Goal: Information Seeking & Learning: Understand process/instructions

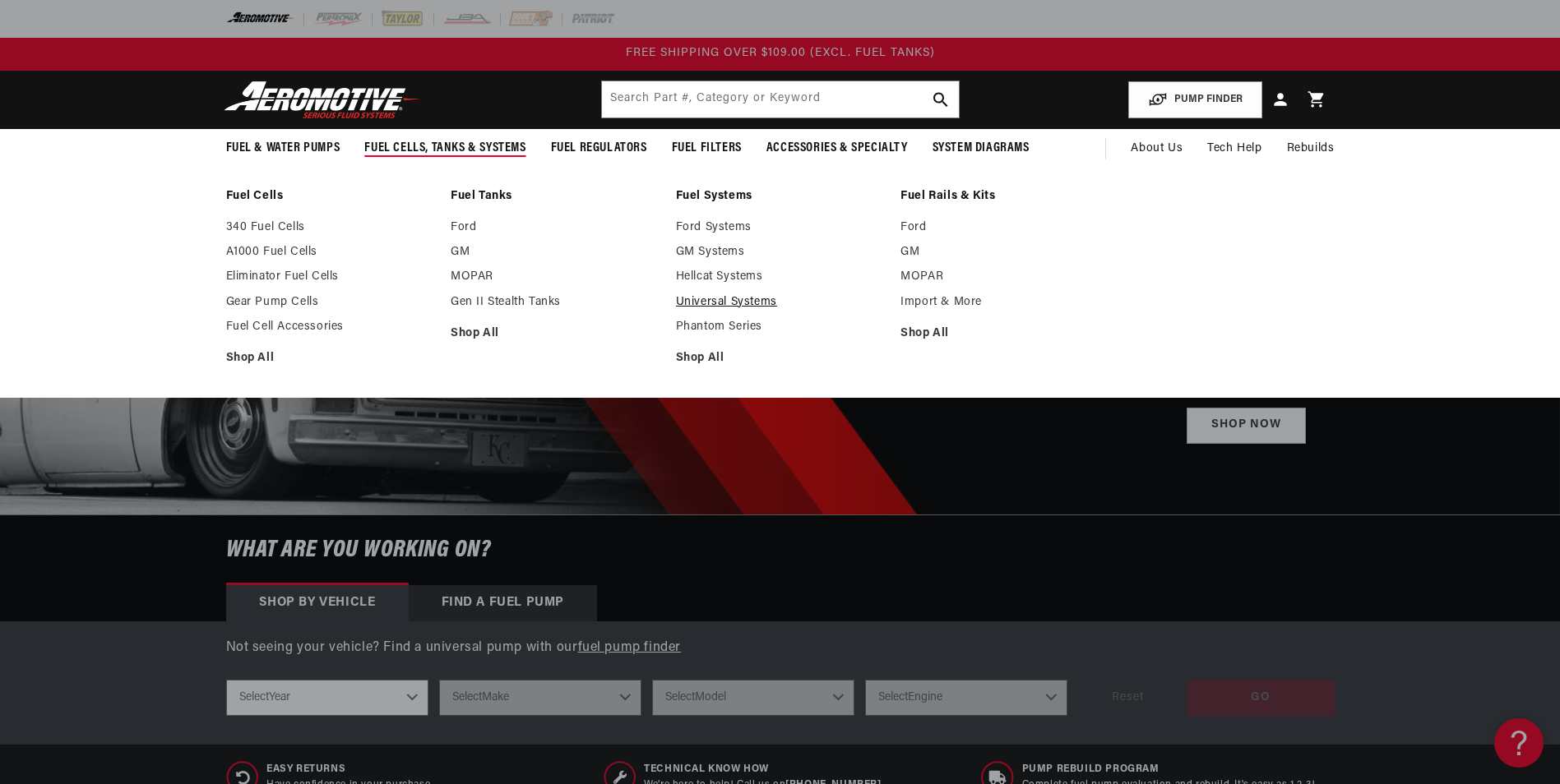
click at [697, 302] on link "Universal Systems" at bounding box center [780, 302] width 209 height 15
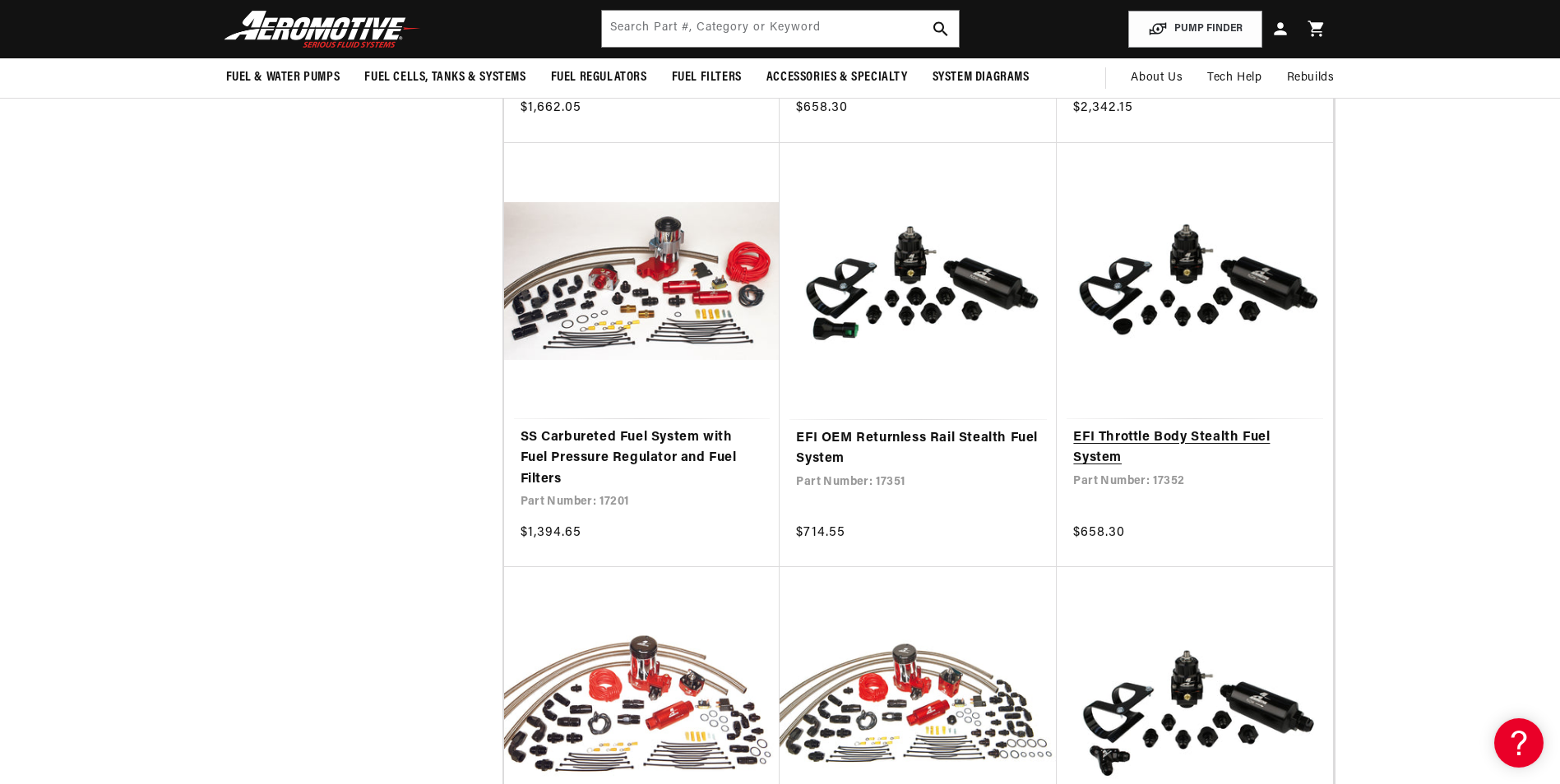
scroll to position [986, 0]
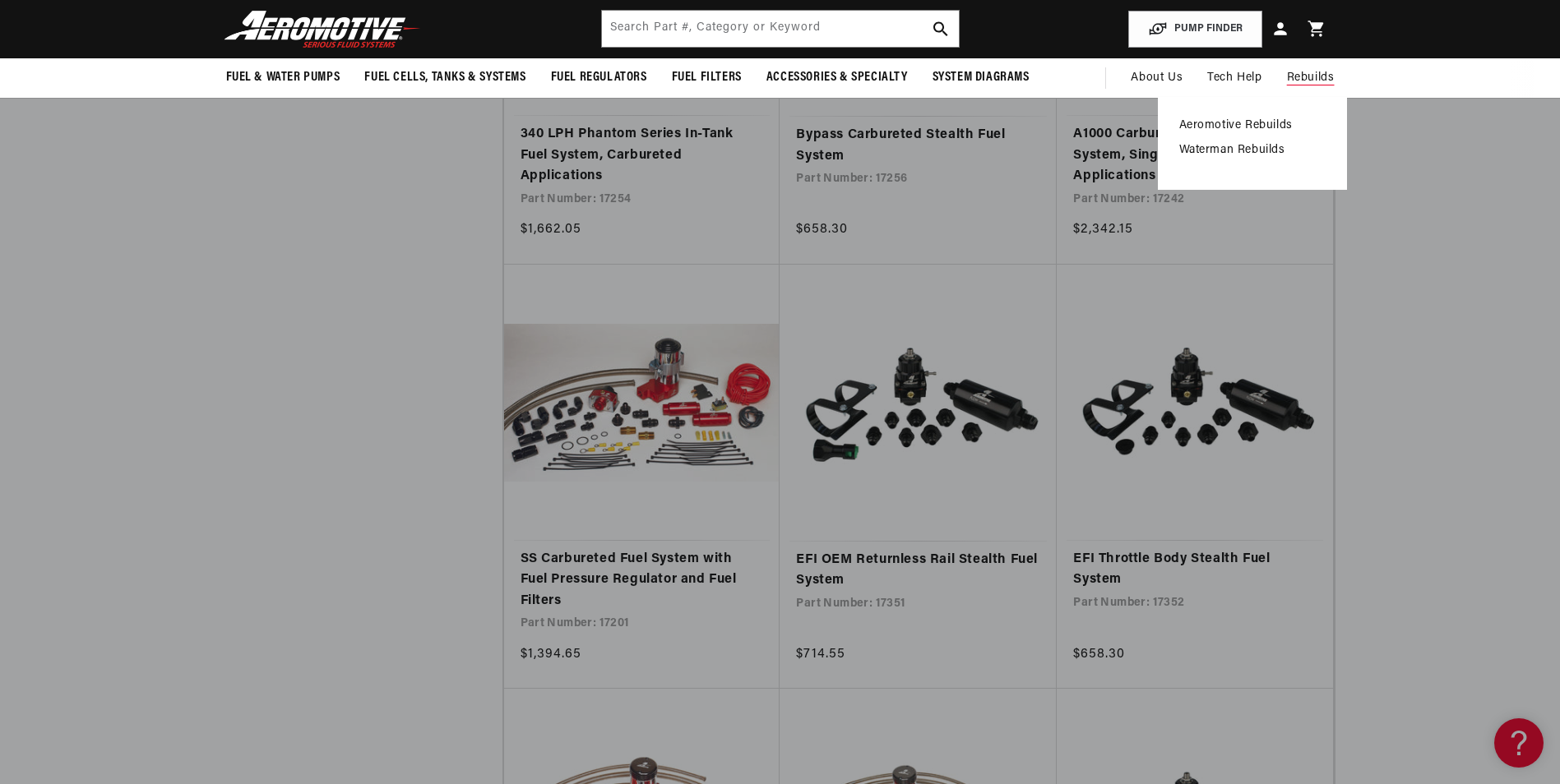
click at [1211, 149] on link "Waterman Rebuilds" at bounding box center [1253, 150] width 147 height 15
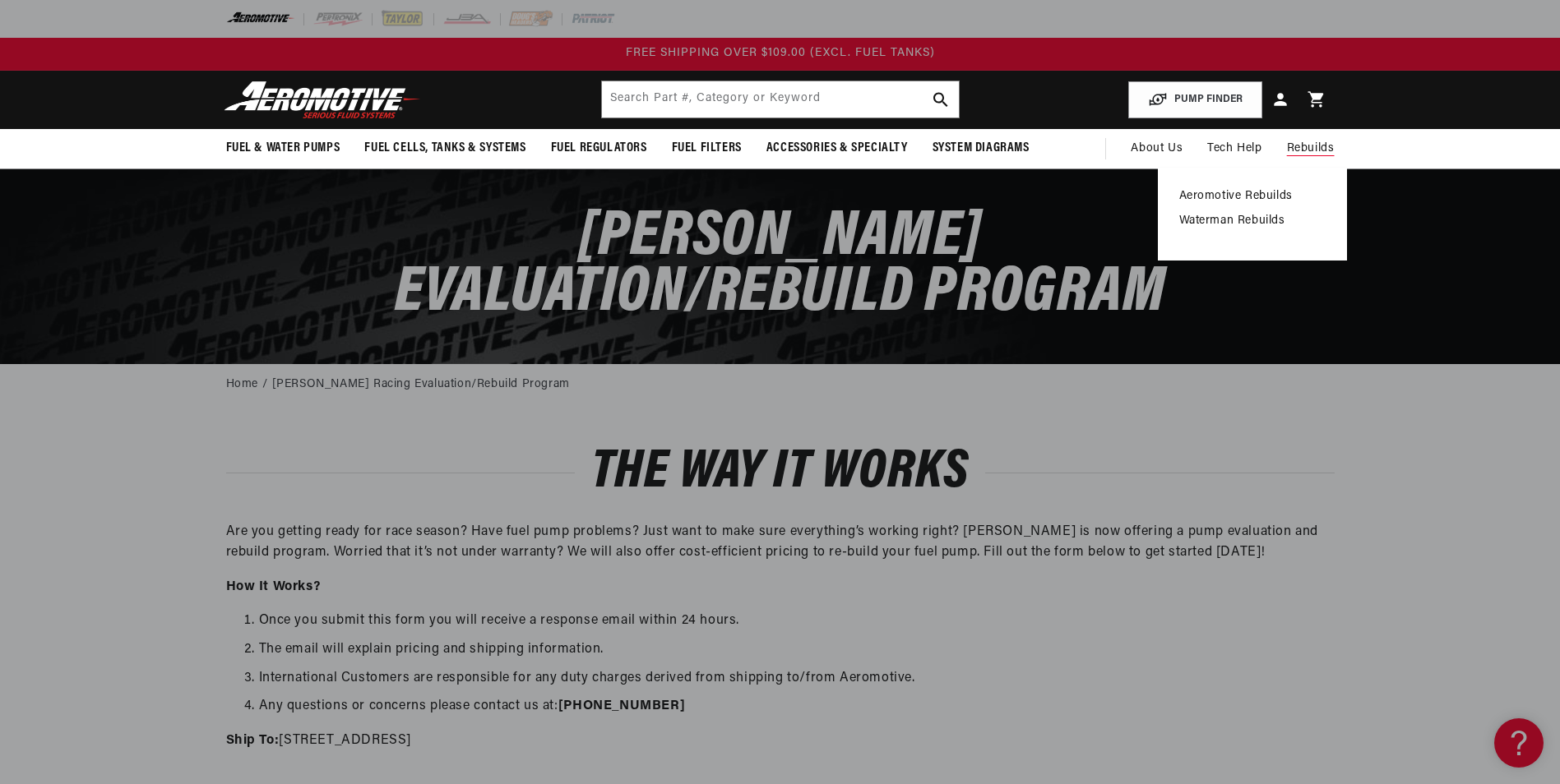
click at [1264, 194] on link "Aeromotive Rebuilds" at bounding box center [1253, 196] width 147 height 15
